Goal: Information Seeking & Learning: Learn about a topic

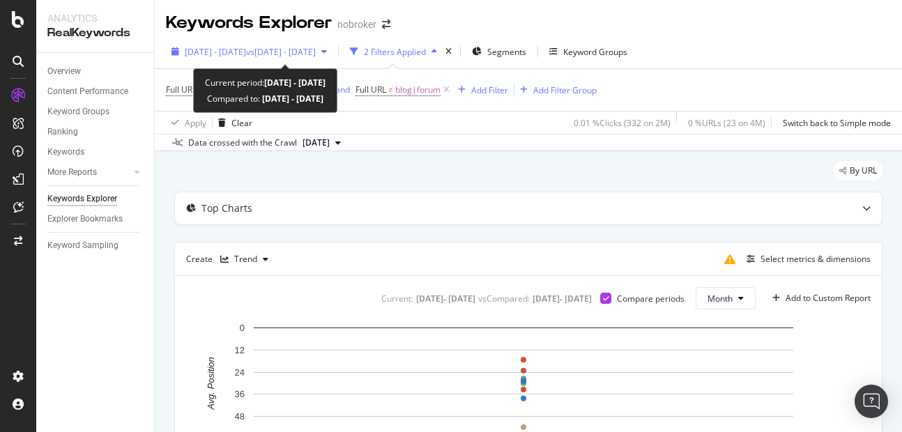
click at [232, 56] on span "[DATE] - [DATE]" at bounding box center [215, 52] width 61 height 12
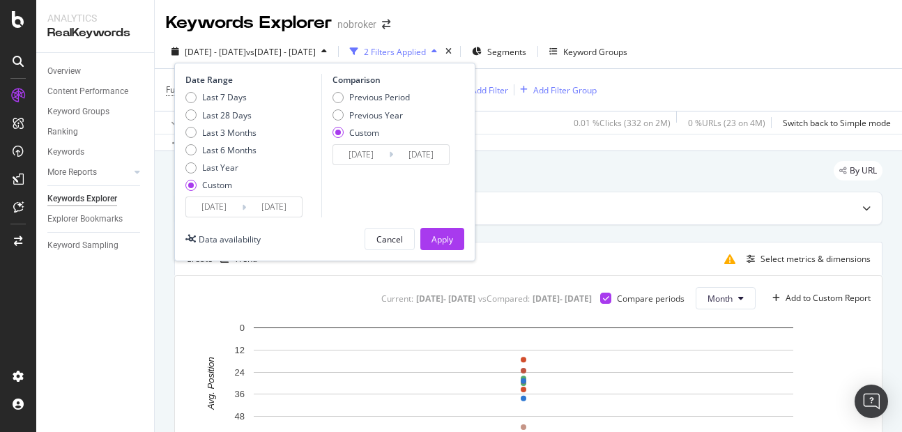
click at [263, 201] on input "[DATE]" at bounding box center [274, 207] width 56 height 20
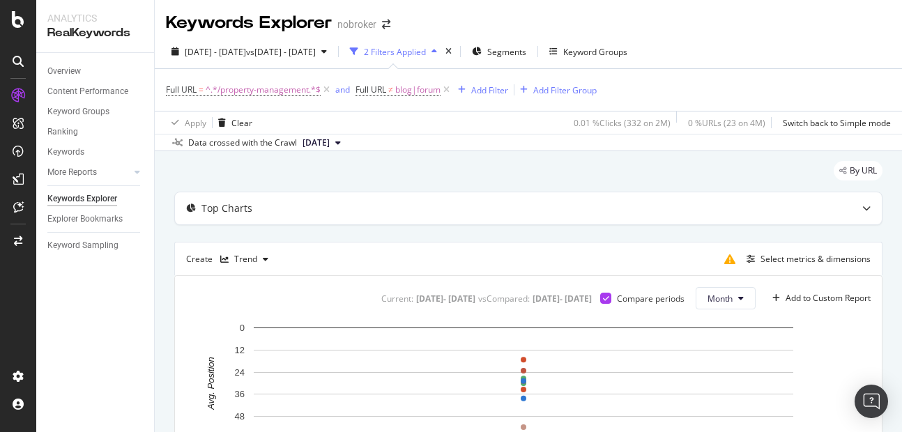
click at [493, 116] on div "Apply Clear 0.01 % Clicks ( 332 on 2M ) 0 % URLs ( 23 on 4M ) Switch back to Si…" at bounding box center [528, 122] width 747 height 23
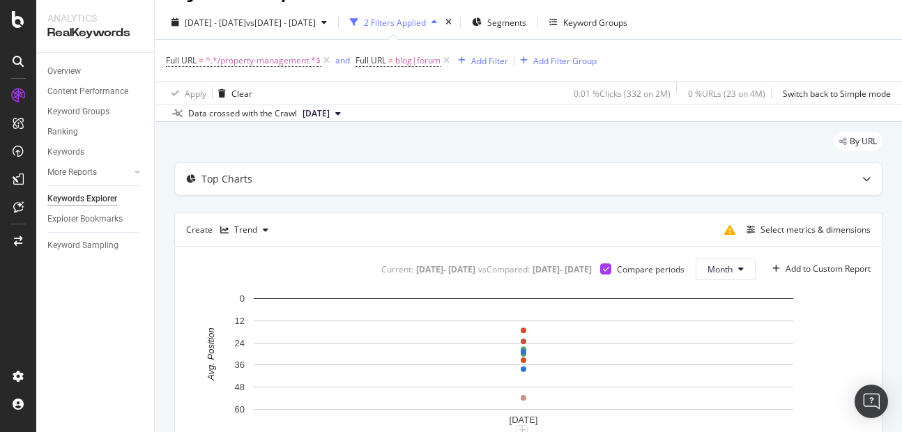
scroll to position [24, 0]
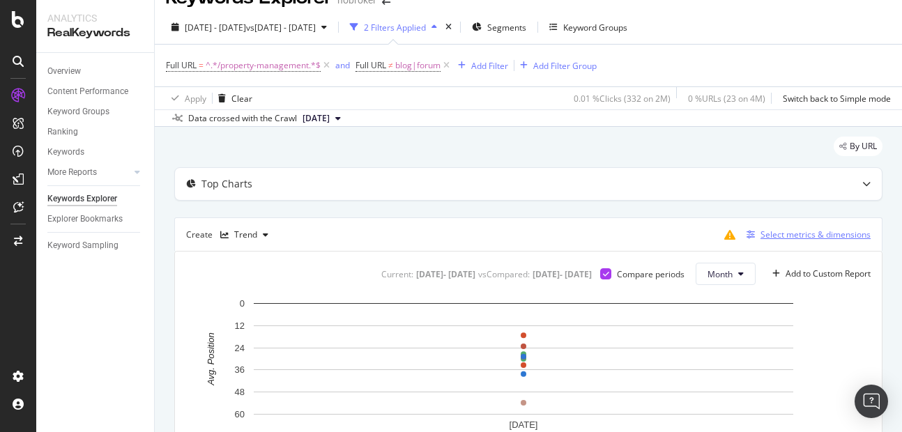
click at [787, 238] on div "Select metrics & dimensions" at bounding box center [815, 235] width 110 height 12
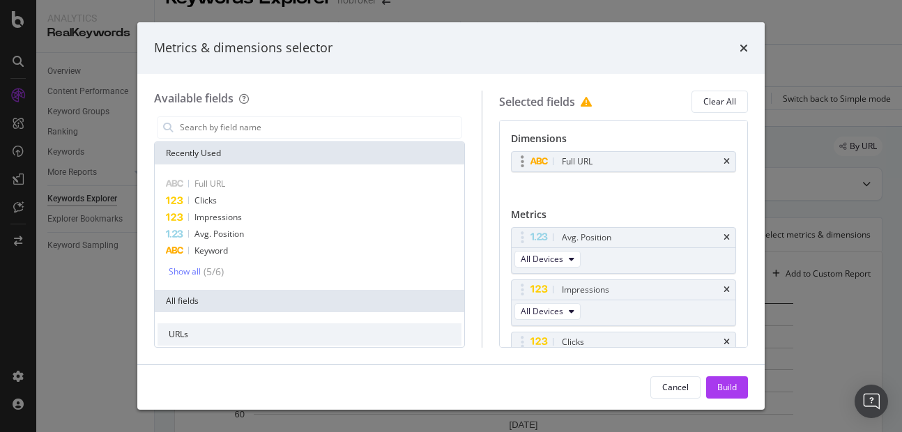
click at [709, 160] on div "Full URL" at bounding box center [640, 162] width 162 height 14
click at [723, 161] on icon "times" at bounding box center [726, 161] width 6 height 8
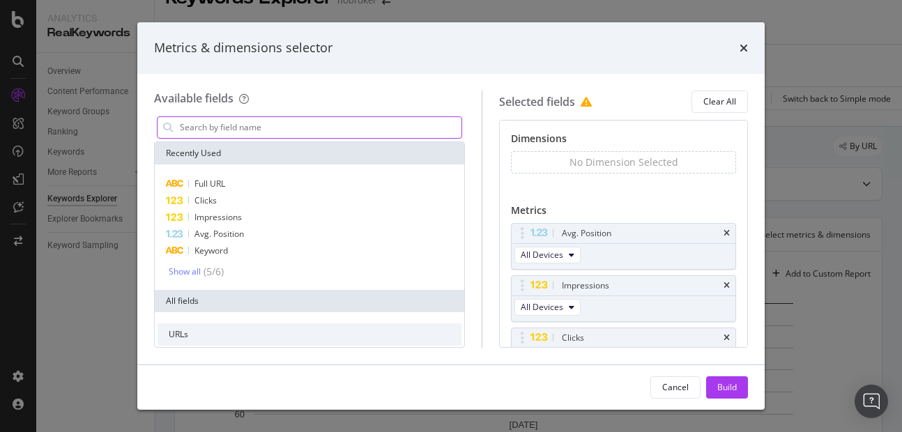
click at [286, 119] on input "modal" at bounding box center [319, 127] width 283 height 21
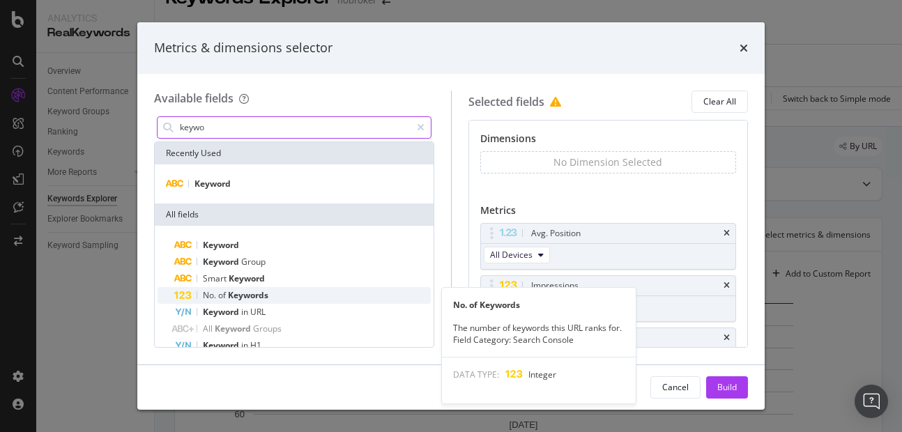
type input "keywo"
click at [226, 295] on span "of" at bounding box center [223, 295] width 10 height 12
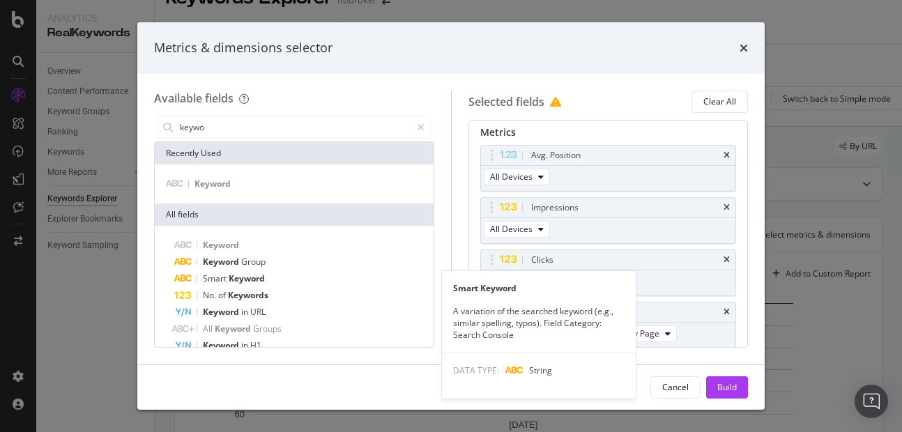
scroll to position [79, 0]
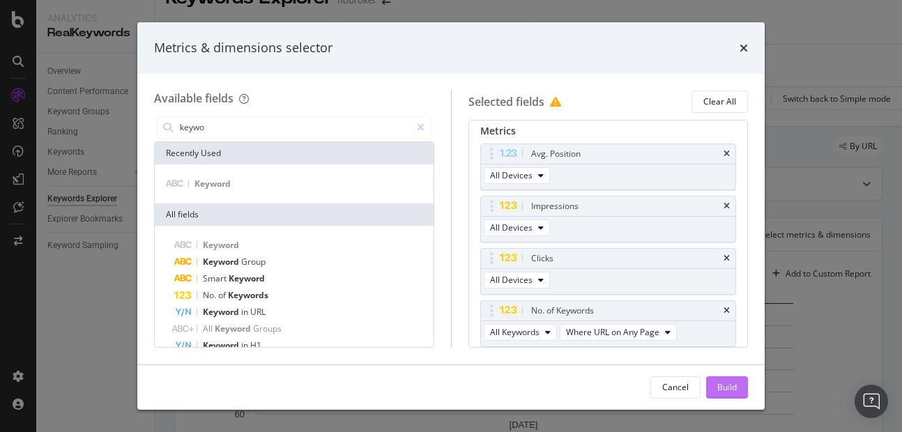
click at [728, 381] on div "Build" at bounding box center [727, 387] width 20 height 12
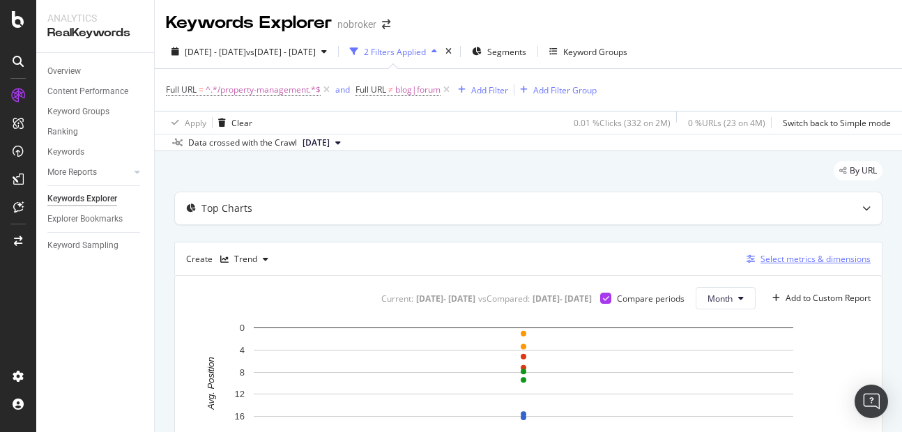
click at [781, 259] on div "Select metrics & dimensions" at bounding box center [815, 259] width 110 height 12
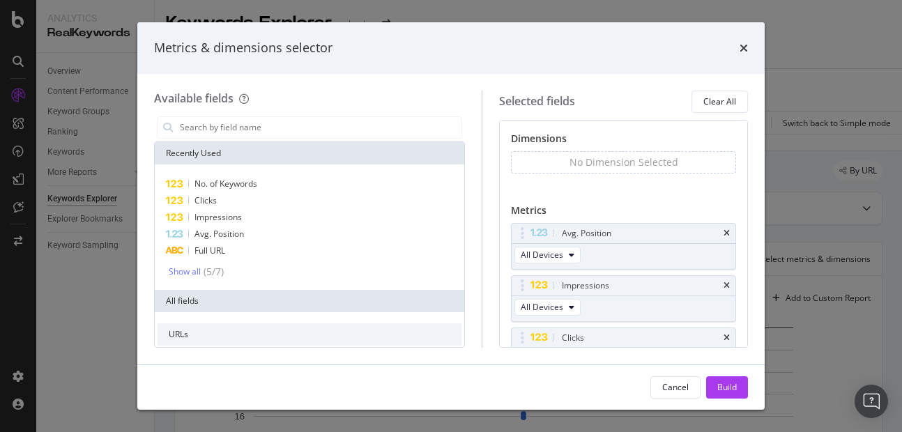
click at [650, 166] on div "No Dimension Selected" at bounding box center [623, 162] width 109 height 14
click at [232, 132] on input "modal" at bounding box center [319, 127] width 283 height 21
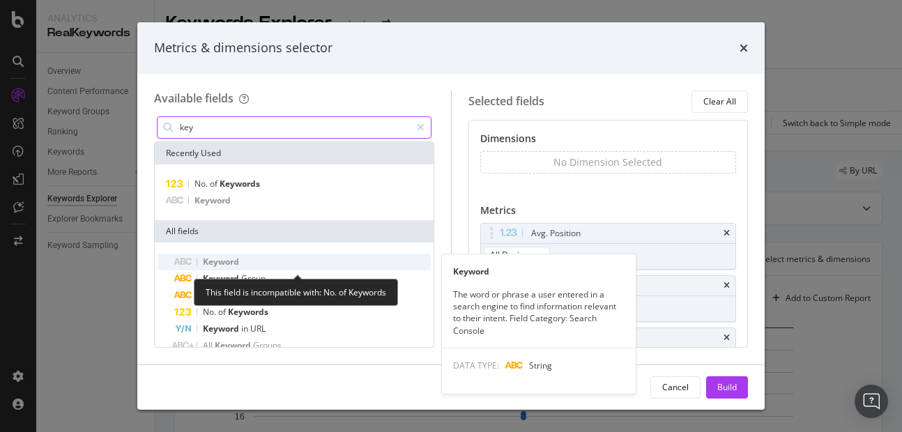
type input "key"
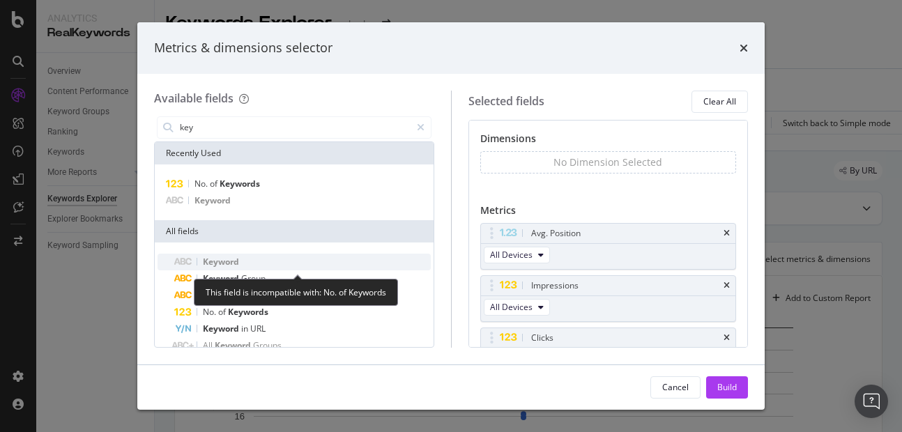
click at [215, 267] on span "Keyword" at bounding box center [221, 262] width 36 height 12
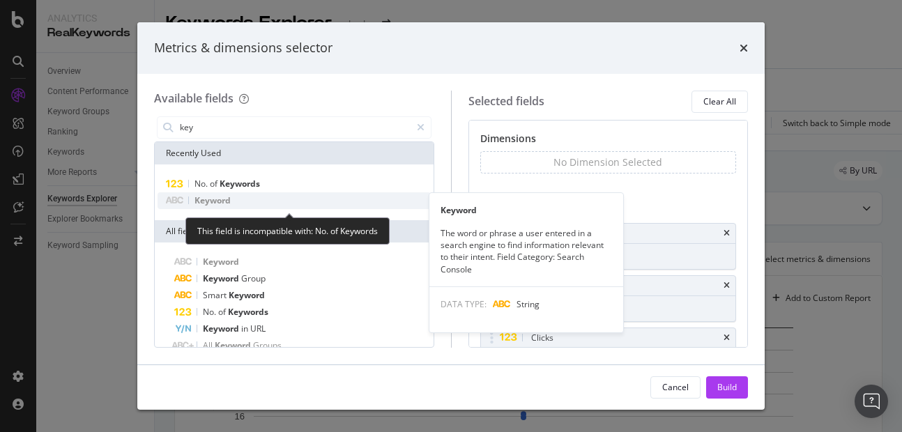
click at [214, 199] on span "Keyword" at bounding box center [212, 200] width 36 height 12
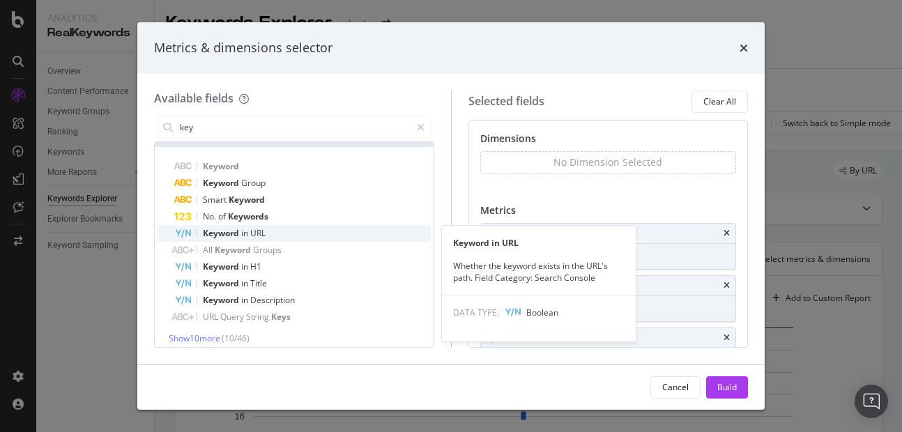
scroll to position [105, 0]
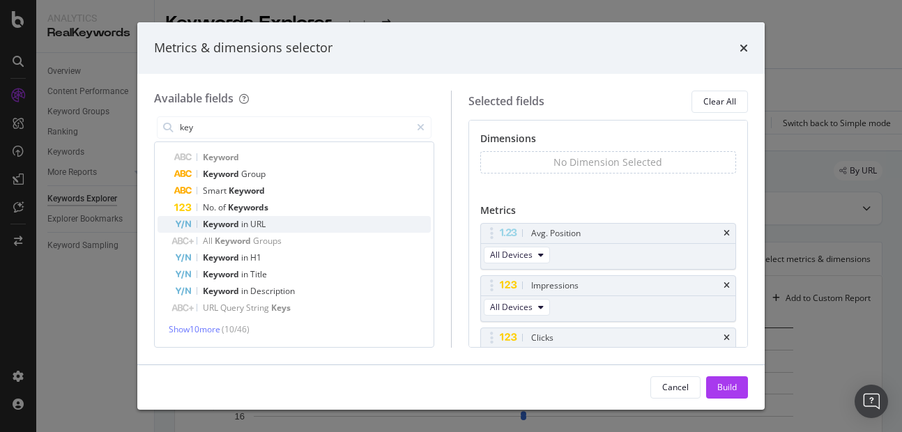
click at [222, 226] on span "Keyword" at bounding box center [222, 224] width 38 height 12
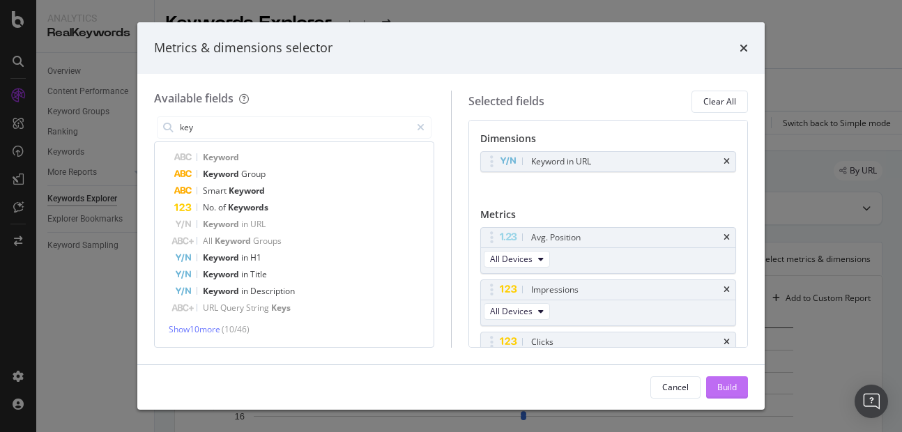
click at [709, 387] on button "Build" at bounding box center [727, 387] width 42 height 22
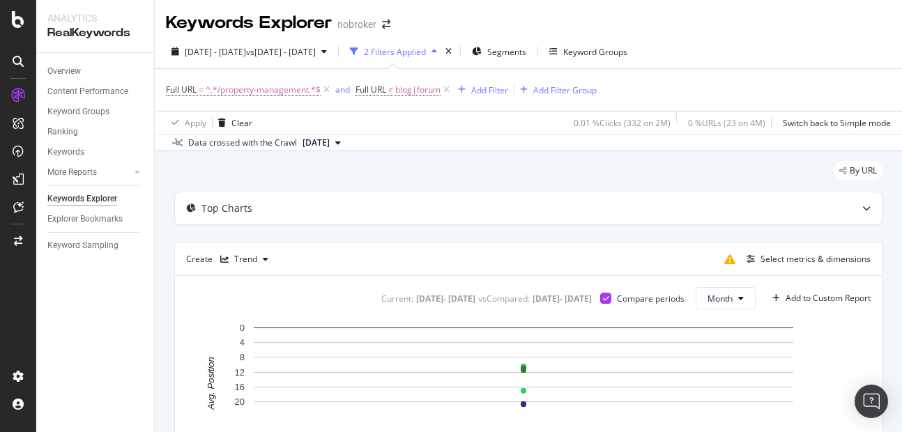
click at [811, 249] on div "Select metrics & dimensions" at bounding box center [794, 259] width 152 height 22
click at [797, 257] on div "Select metrics & dimensions" at bounding box center [815, 259] width 110 height 12
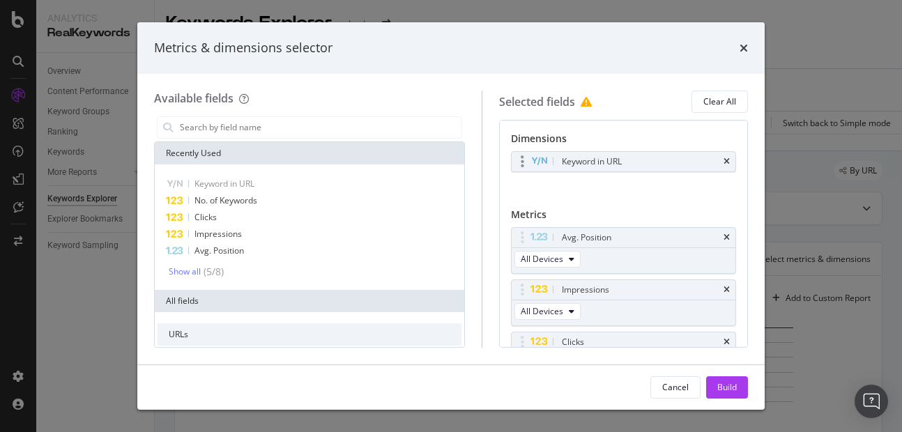
click at [709, 157] on div "Keyword in URL" at bounding box center [640, 162] width 162 height 14
click at [720, 163] on div "Keyword in URL" at bounding box center [623, 162] width 224 height 20
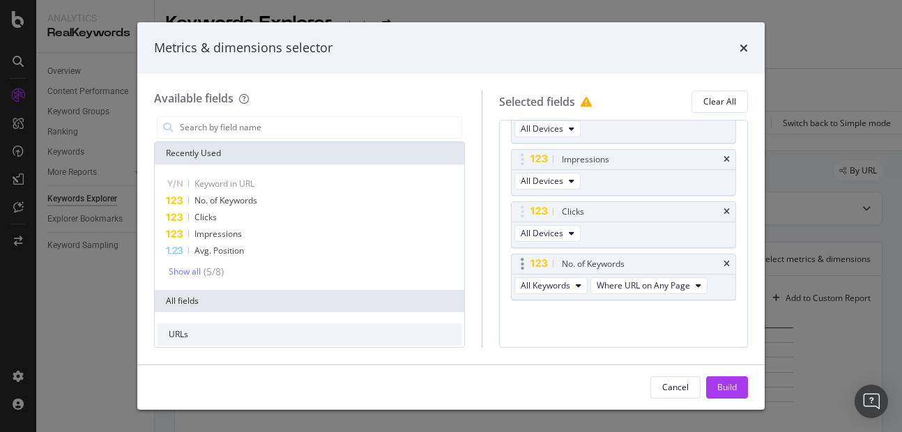
click at [720, 268] on div "No. of Keywords" at bounding box center [623, 264] width 224 height 20
click at [706, 265] on div "No. of Keywords" at bounding box center [640, 264] width 162 height 14
click at [723, 263] on icon "times" at bounding box center [726, 264] width 6 height 8
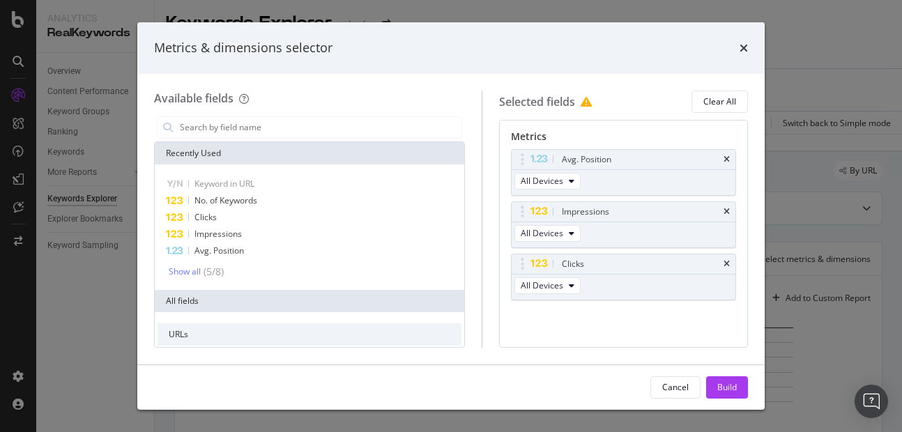
scroll to position [0, 0]
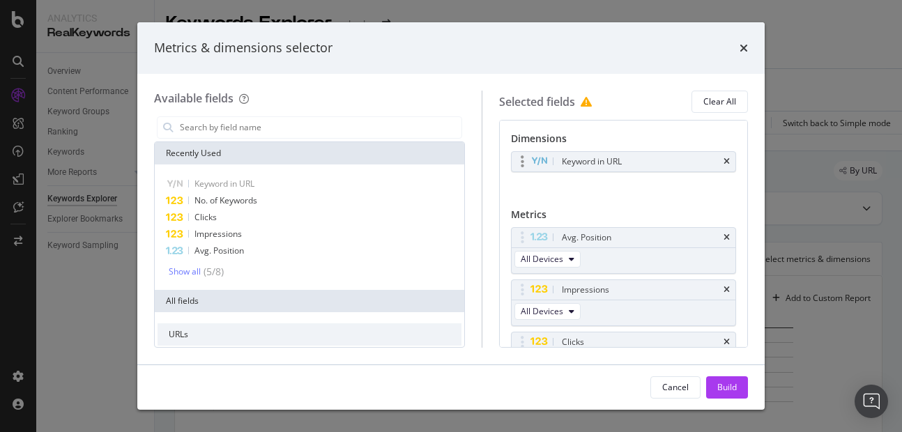
click at [711, 166] on div "Keyword in URL" at bounding box center [623, 162] width 224 height 20
click at [709, 164] on div "Keyword in URL" at bounding box center [640, 162] width 162 height 14
click at [711, 163] on div "Keyword in URL" at bounding box center [623, 162] width 224 height 20
click at [723, 162] on icon "times" at bounding box center [726, 161] width 6 height 8
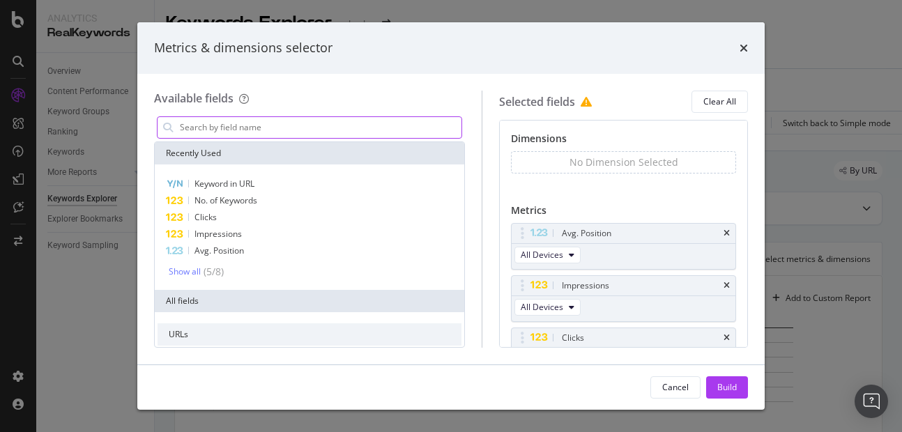
click at [231, 131] on input "modal" at bounding box center [319, 127] width 283 height 21
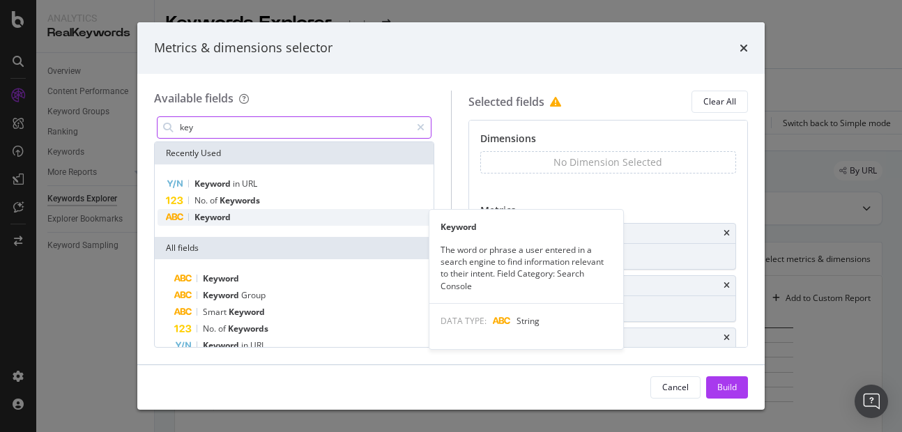
type input "key"
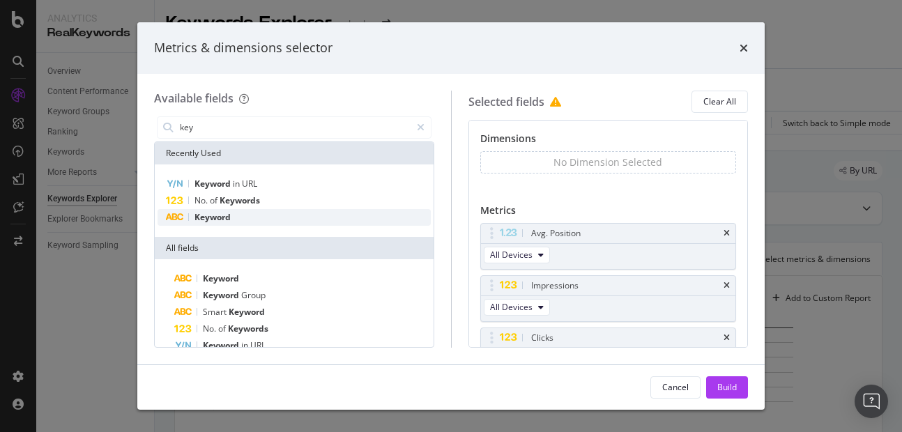
click at [201, 215] on span "Keyword" at bounding box center [212, 217] width 36 height 12
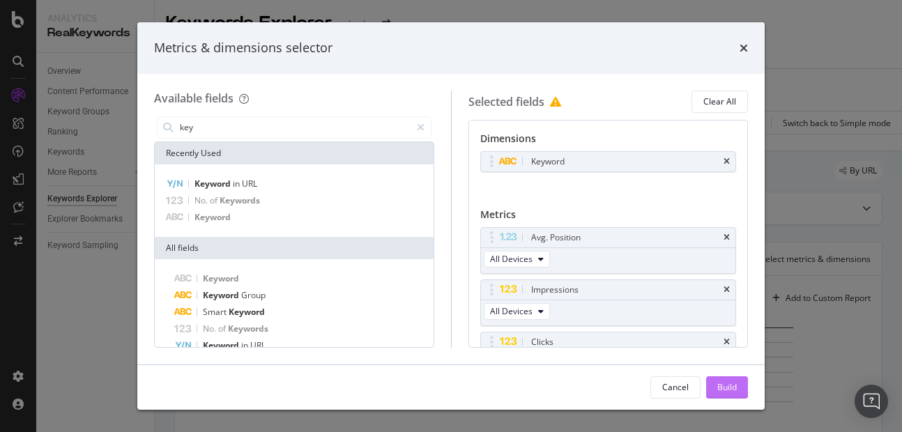
click at [720, 386] on div "Build" at bounding box center [727, 387] width 20 height 12
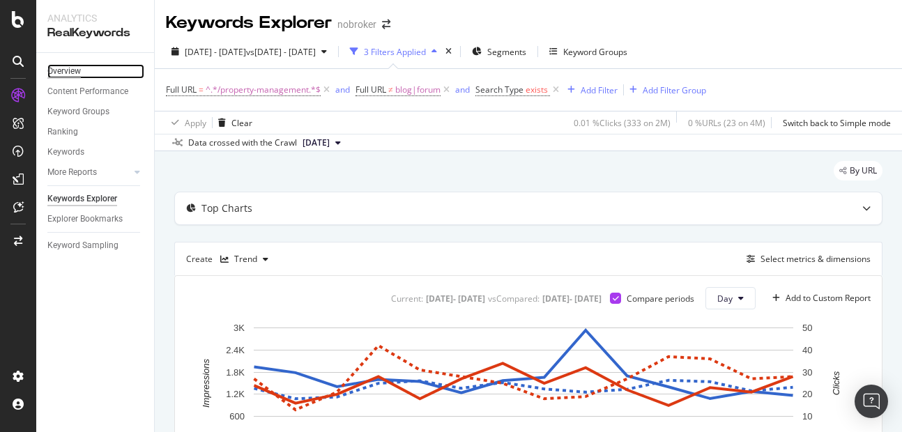
click at [68, 72] on div "Overview" at bounding box center [63, 71] width 33 height 15
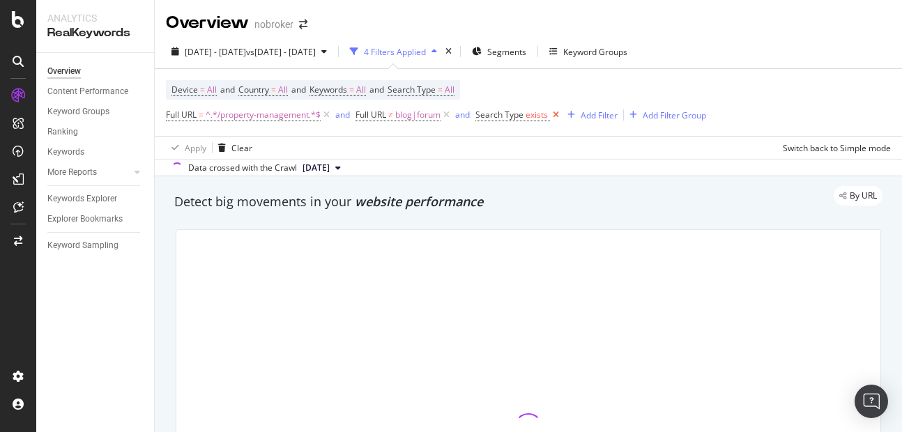
click at [557, 120] on icon at bounding box center [556, 115] width 12 height 14
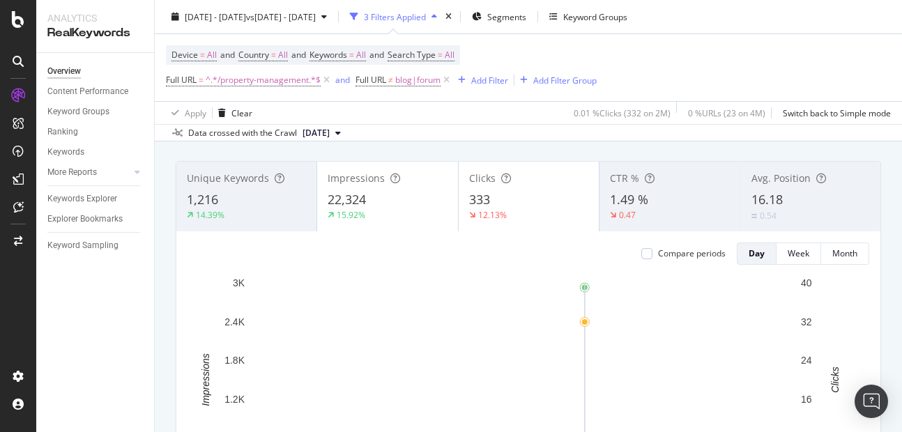
scroll to position [15, 0]
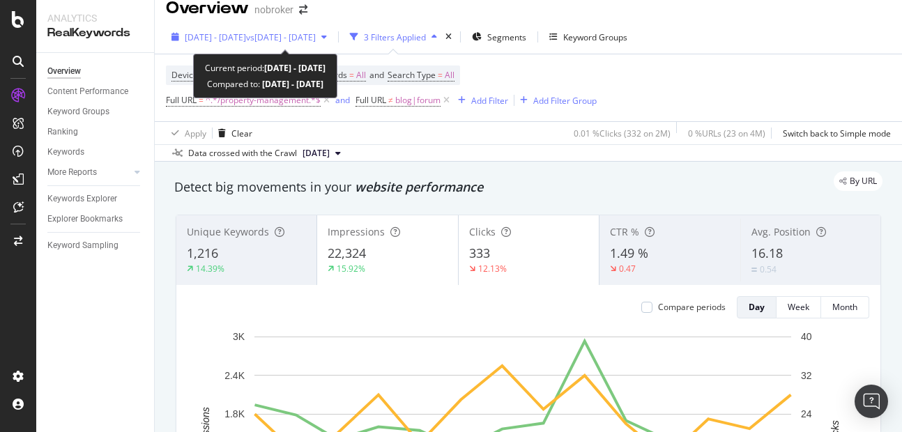
click at [246, 33] on span "[DATE] - [DATE]" at bounding box center [215, 37] width 61 height 12
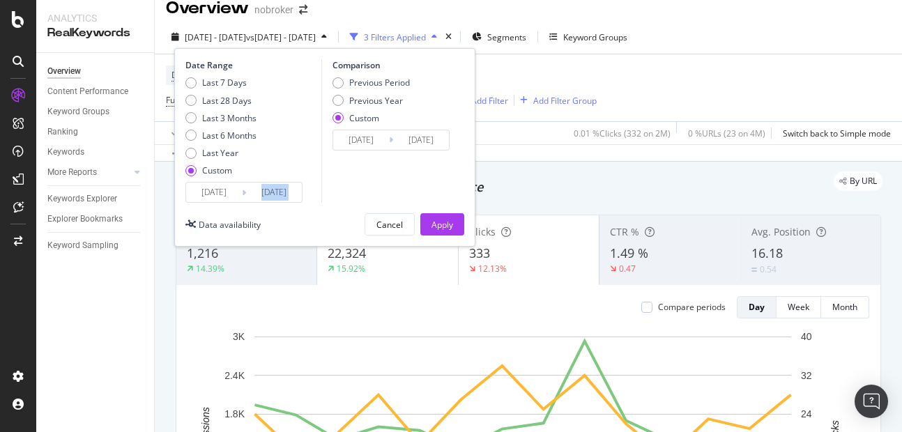
drag, startPoint x: 286, startPoint y: 207, endPoint x: 289, endPoint y: 187, distance: 19.7
click at [289, 187] on div "Date Range Last 7 Days Last 28 Days Last 3 Months Last 6 Months Last Year Custo…" at bounding box center [324, 147] width 301 height 199
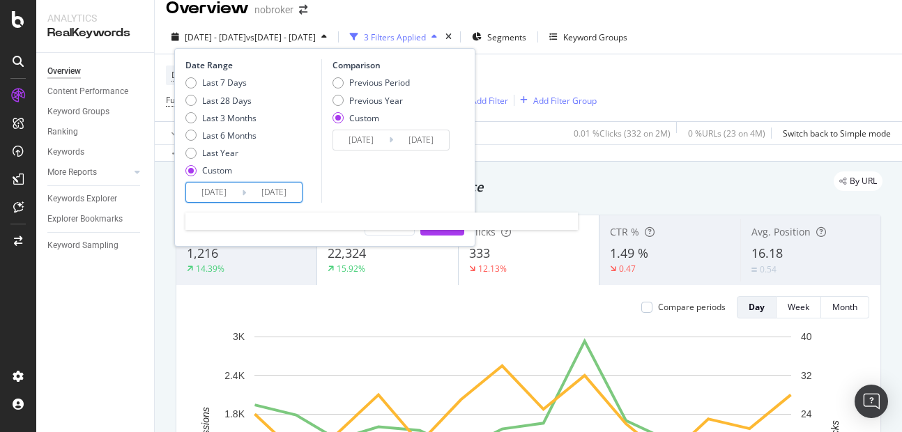
click at [289, 187] on input "2025/09/14" at bounding box center [274, 193] width 56 height 20
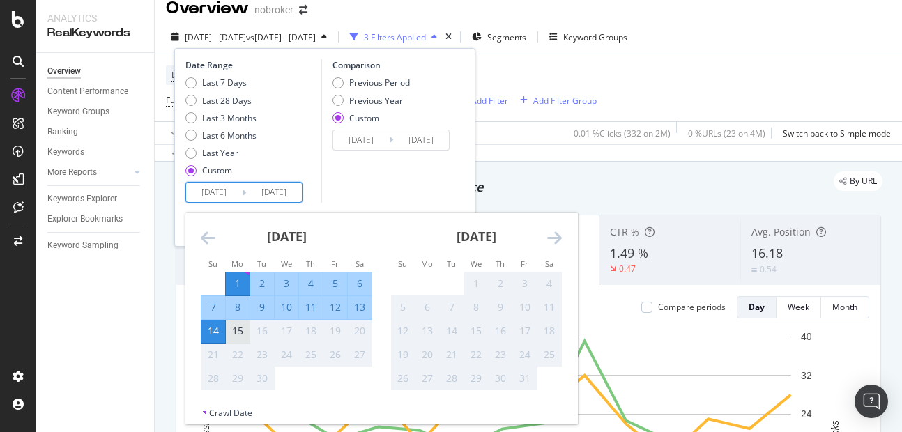
click at [244, 339] on div "15" at bounding box center [238, 331] width 24 height 23
type input "2025/09/15"
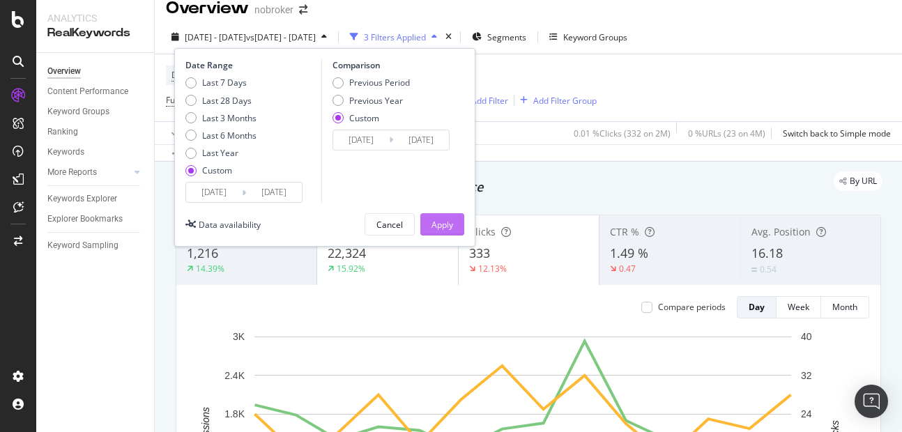
click at [432, 219] on div "Apply" at bounding box center [442, 225] width 22 height 12
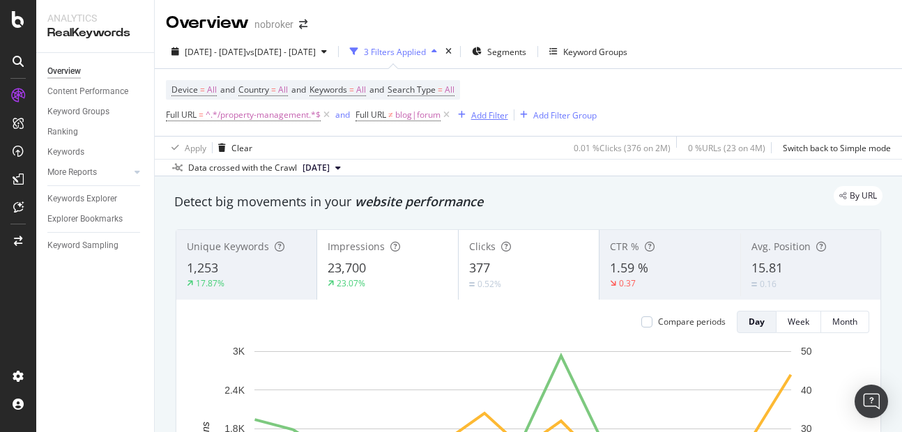
click at [500, 120] on div "Add Filter" at bounding box center [489, 115] width 37 height 12
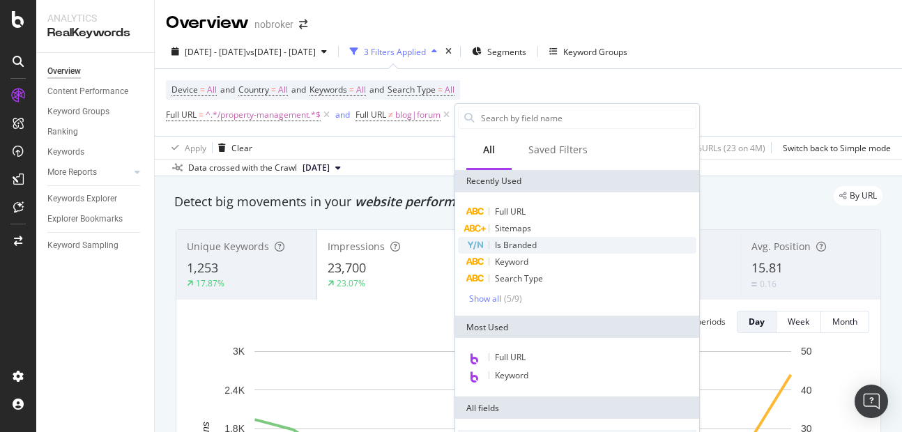
click at [512, 240] on span "Is Branded" at bounding box center [516, 245] width 42 height 12
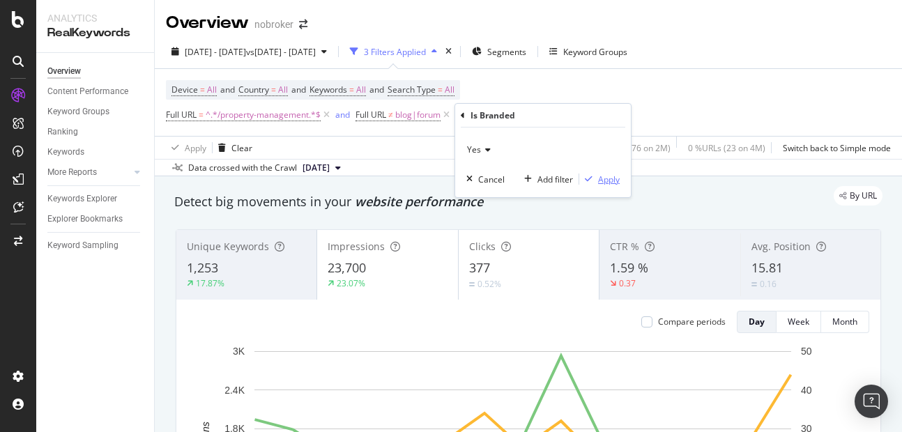
click at [612, 182] on div "Apply" at bounding box center [609, 179] width 22 height 12
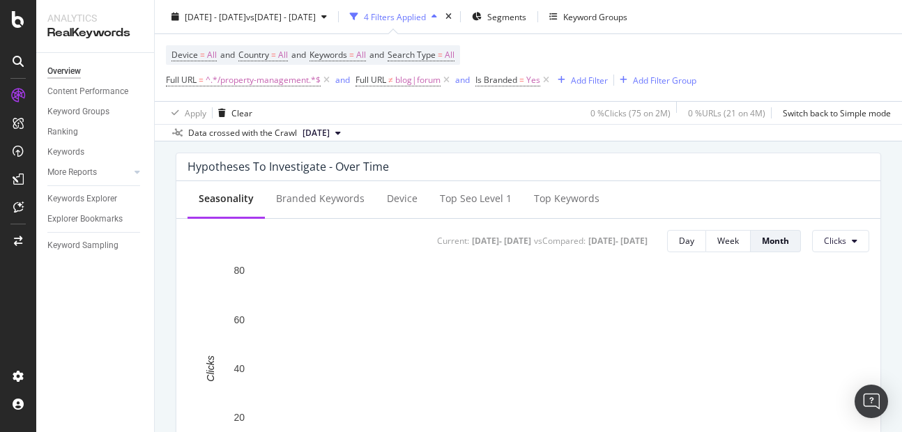
scroll to position [524, 0]
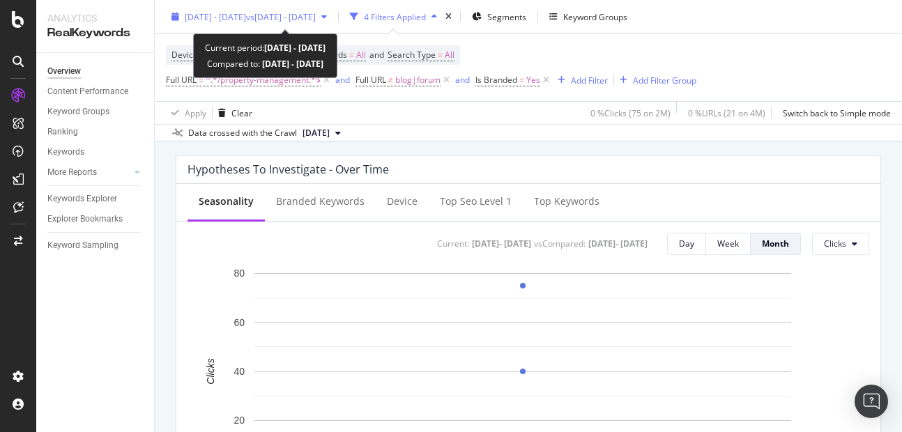
click at [274, 23] on div "2025 Sep. 1st - Sep. 15th vs 2025 Aug. 1st - Aug. 14th" at bounding box center [249, 16] width 167 height 21
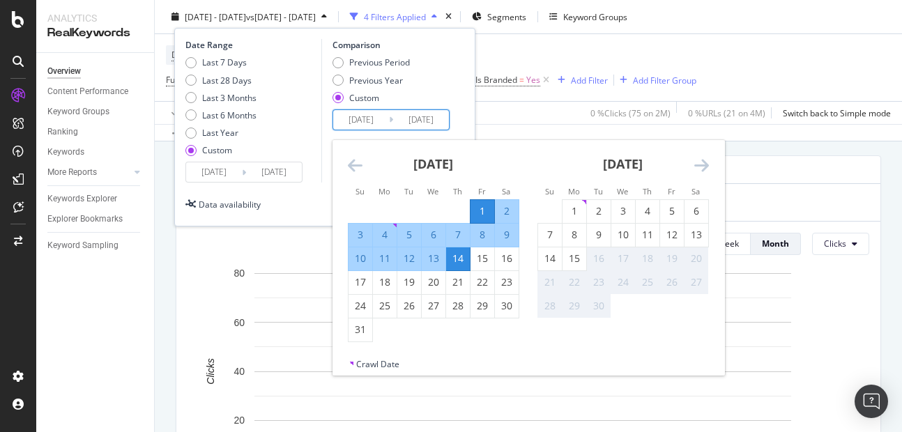
click at [362, 116] on input "[DATE]" at bounding box center [361, 120] width 56 height 20
click at [425, 130] on div "Comparison Previous Period Previous Year Custom 2025/08/01 Navigate forward to …" at bounding box center [387, 111] width 132 height 144
click at [426, 123] on input "[DATE]" at bounding box center [421, 120] width 56 height 20
click at [477, 258] on div "15" at bounding box center [482, 259] width 24 height 14
type input "2025/08/15"
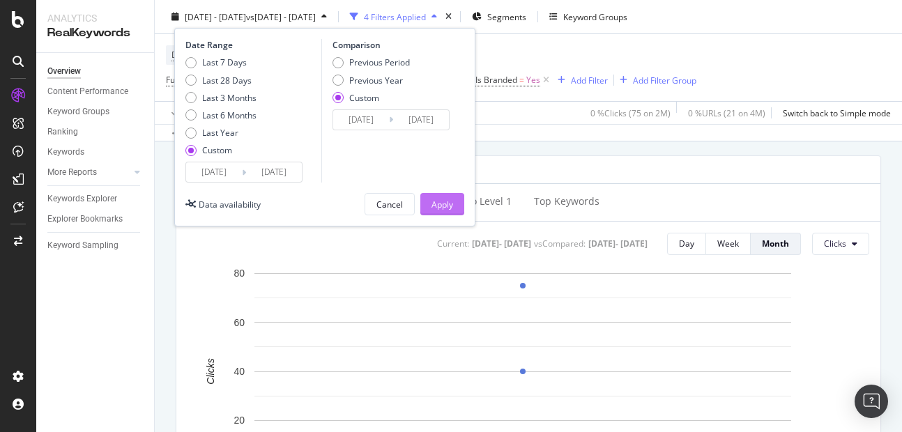
click at [450, 206] on div "Apply" at bounding box center [442, 204] width 22 height 12
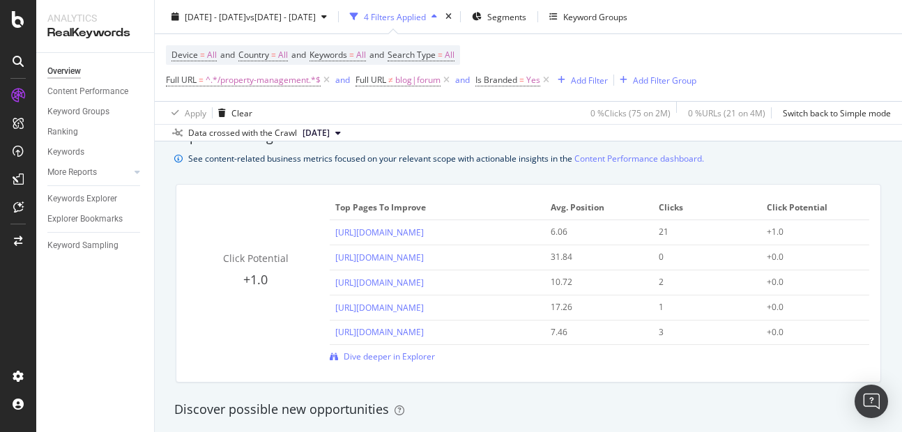
scroll to position [764, 0]
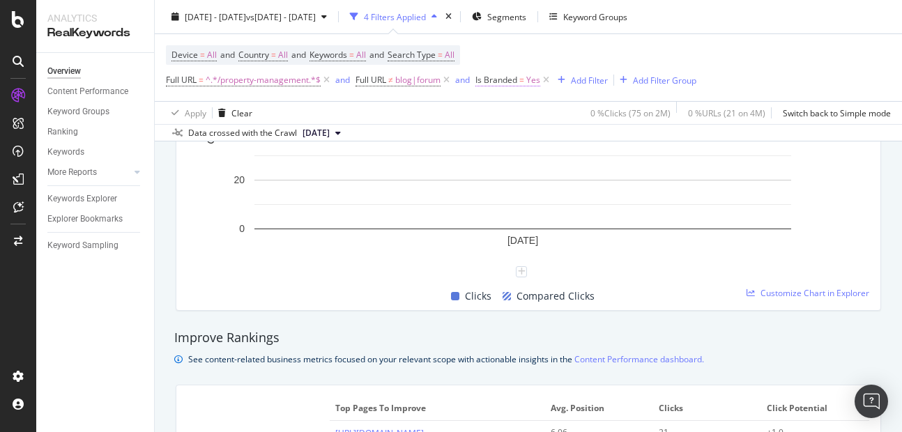
click at [534, 83] on span "Yes" at bounding box center [533, 80] width 14 height 20
click at [503, 107] on div "Yes" at bounding box center [565, 113] width 153 height 22
click at [502, 157] on span "No" at bounding box center [501, 160] width 11 height 12
click at [624, 148] on div "Apply" at bounding box center [632, 143] width 22 height 12
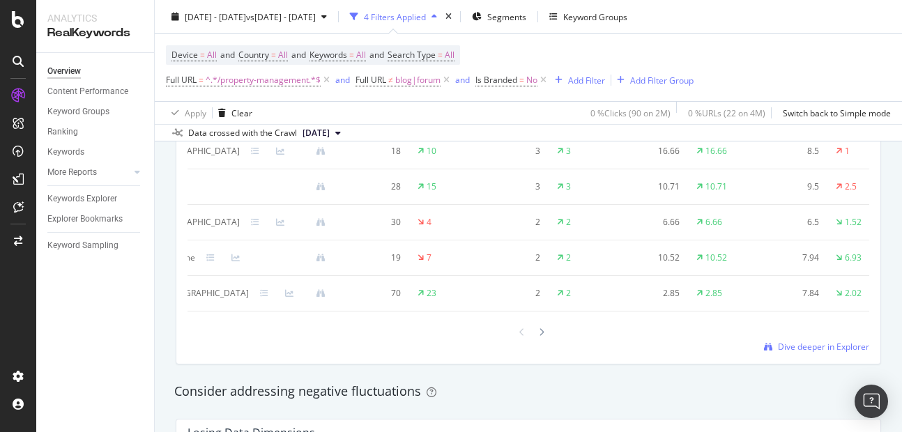
scroll to position [1371, 0]
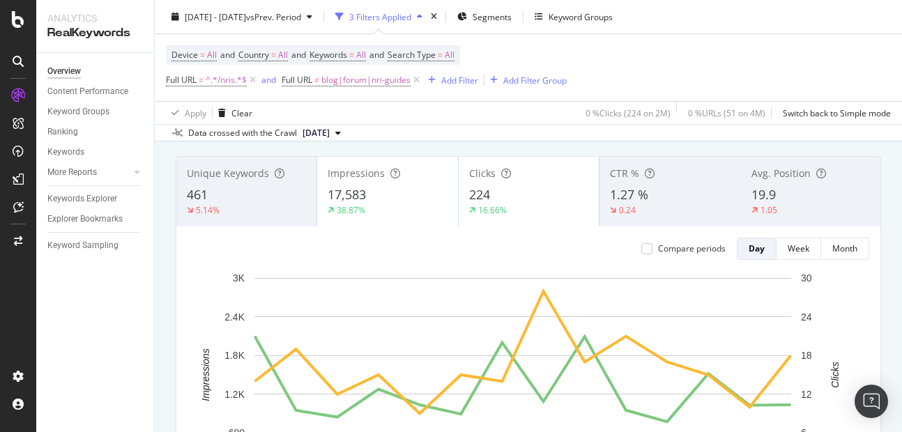
scroll to position [71, 0]
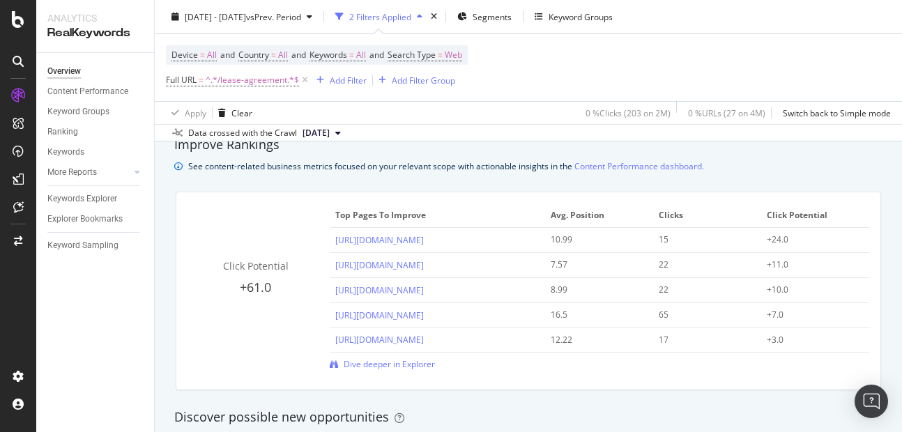
scroll to position [931, 0]
